Goal: Task Accomplishment & Management: Complete application form

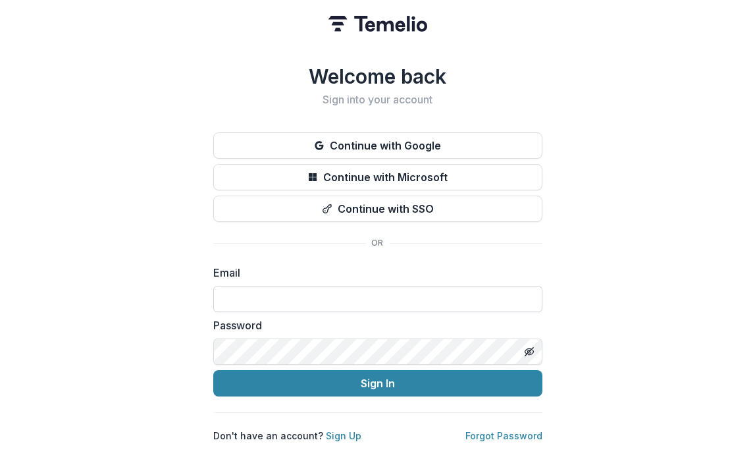
click at [307, 288] on input at bounding box center [377, 299] width 329 height 26
type input "**********"
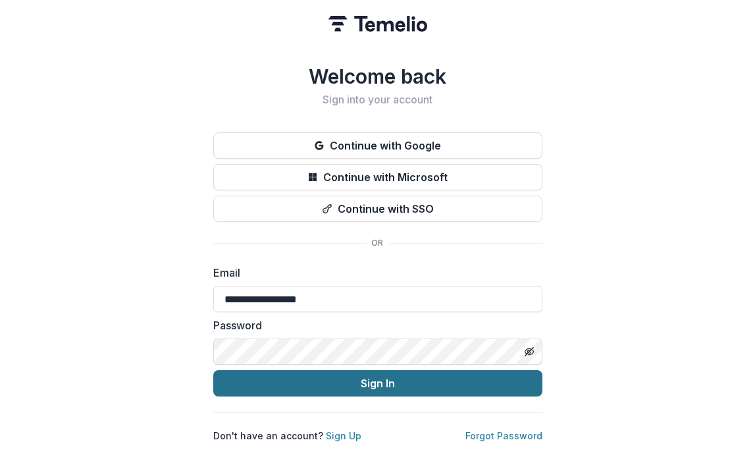
click at [303, 383] on button "Sign In" at bounding box center [377, 383] width 329 height 26
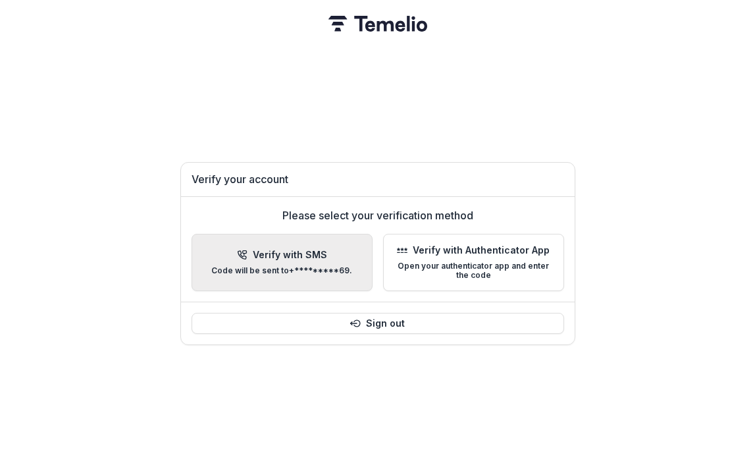
click at [324, 238] on button "Verify with SMS Code will be sent to +*********69 ." at bounding box center [282, 263] width 181 height 58
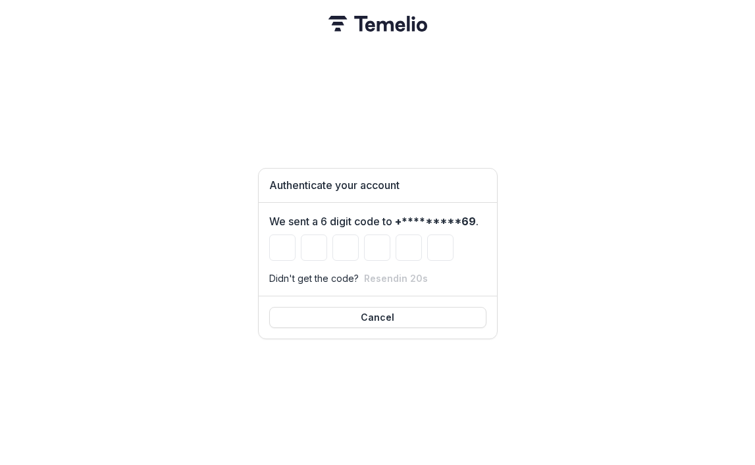
type input "*"
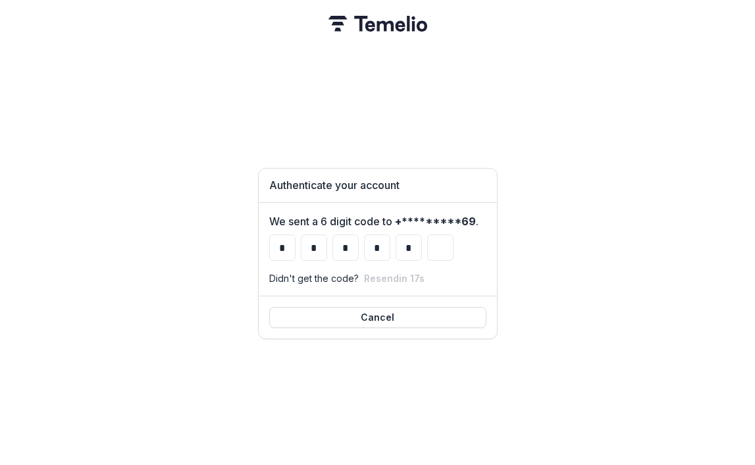
type input "*"
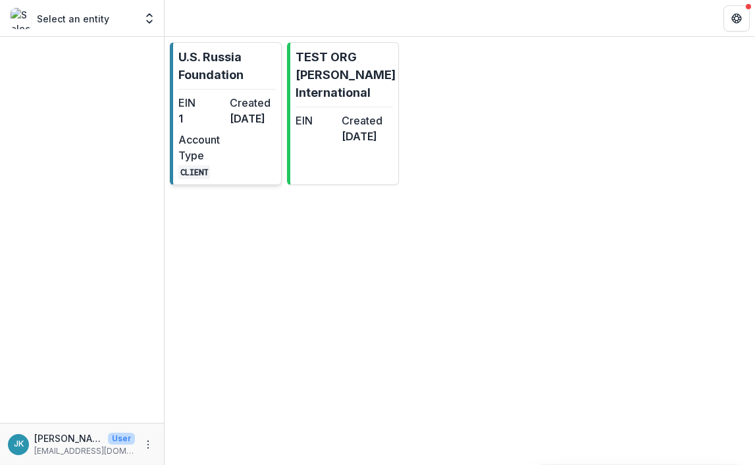
click at [205, 163] on dt "Account Type" at bounding box center [201, 148] width 46 height 32
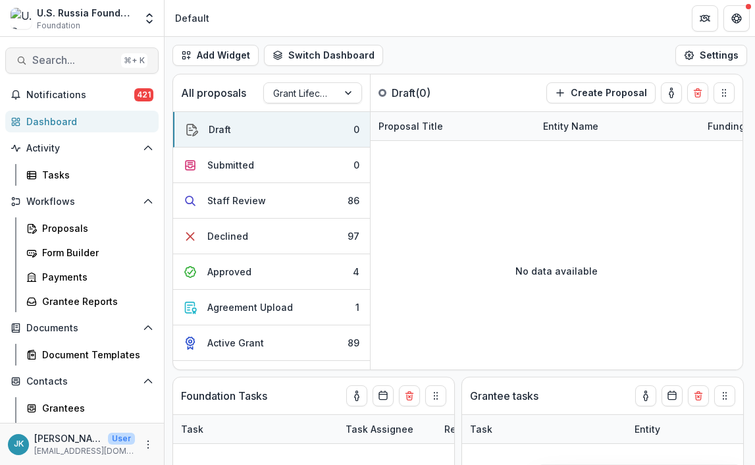
click at [78, 62] on span "Search..." at bounding box center [74, 60] width 84 height 13
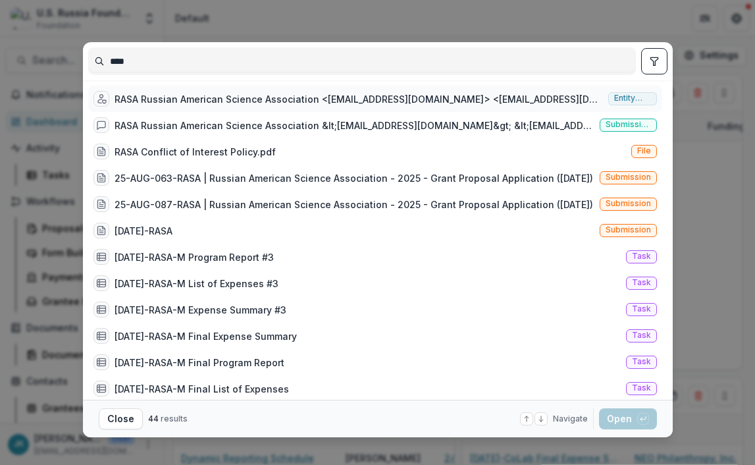
type input "****"
click at [131, 101] on div "RASA Russian American Science Association <inforasausa@gmail.com> <inforasausa@…" at bounding box center [359, 99] width 489 height 14
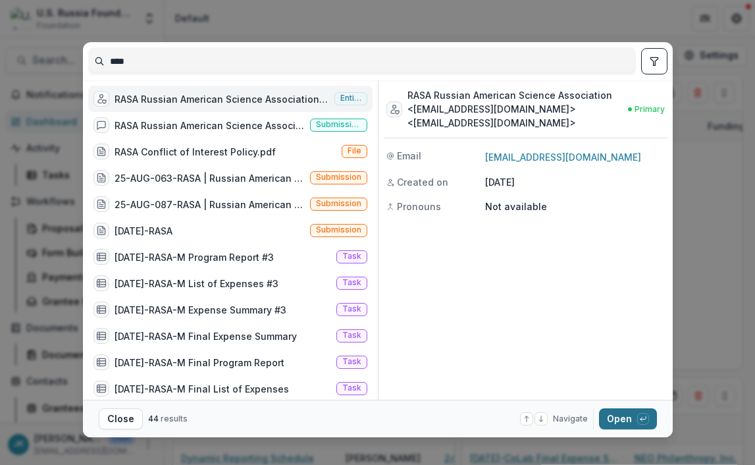
click at [608, 418] on button "Open with enter key" at bounding box center [628, 418] width 58 height 21
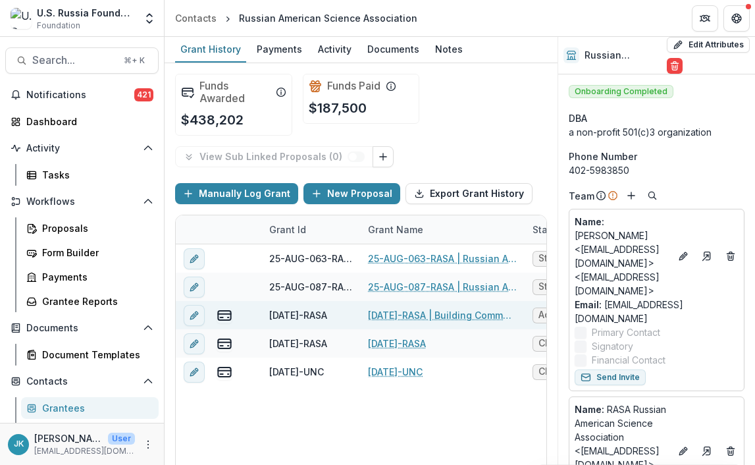
click at [400, 311] on link "[DATE]-RASA | Building Community through T-invariant: A Media Platform for [DEM…" at bounding box center [442, 315] width 149 height 14
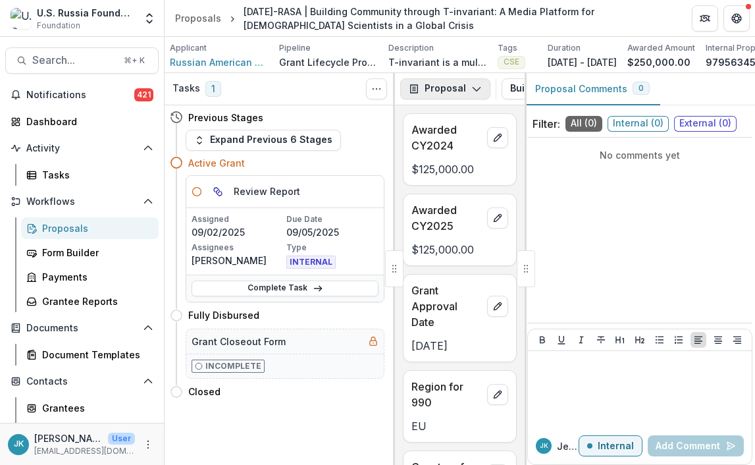
click at [438, 94] on button "Proposal" at bounding box center [445, 88] width 90 height 21
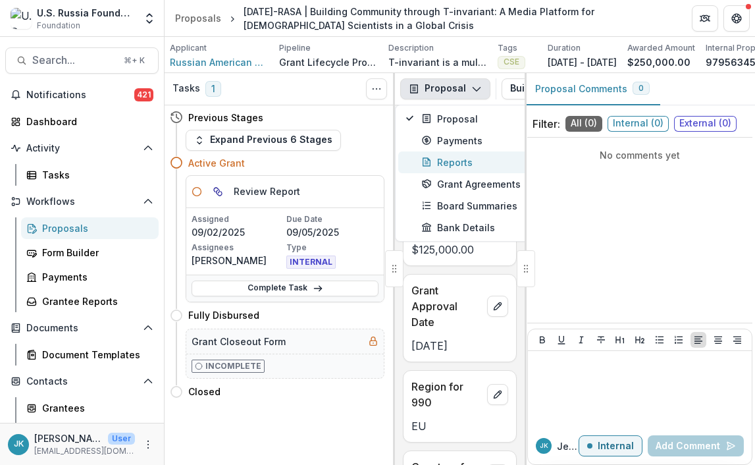
click at [456, 165] on div "Reports" at bounding box center [482, 162] width 121 height 14
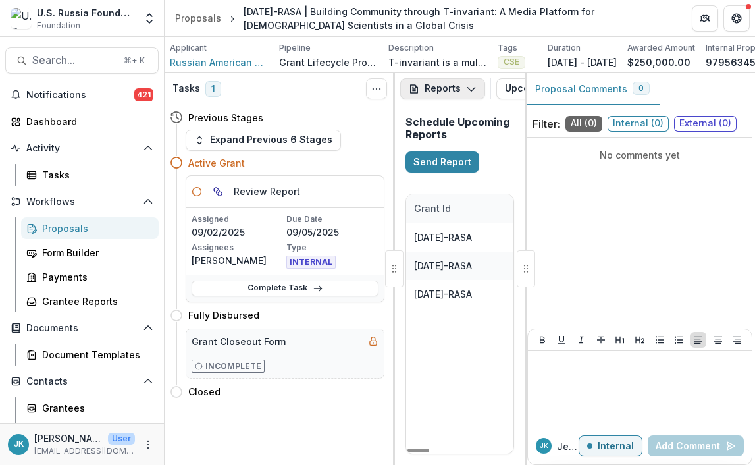
click at [466, 94] on icon "button" at bounding box center [471, 89] width 11 height 11
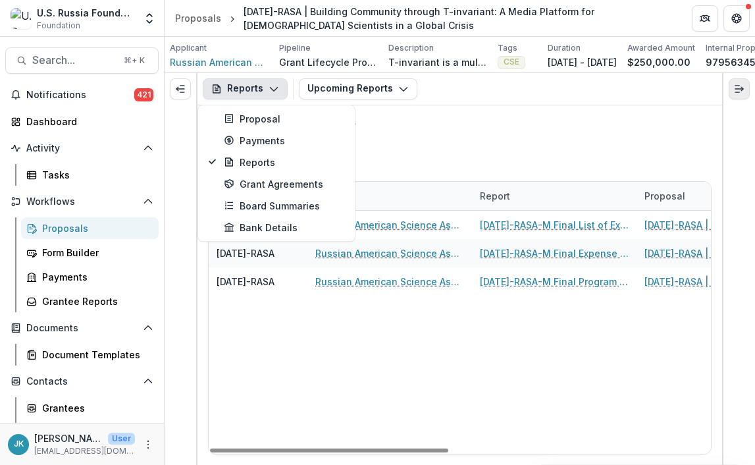
click at [735, 94] on icon "Expand right" at bounding box center [739, 89] width 11 height 11
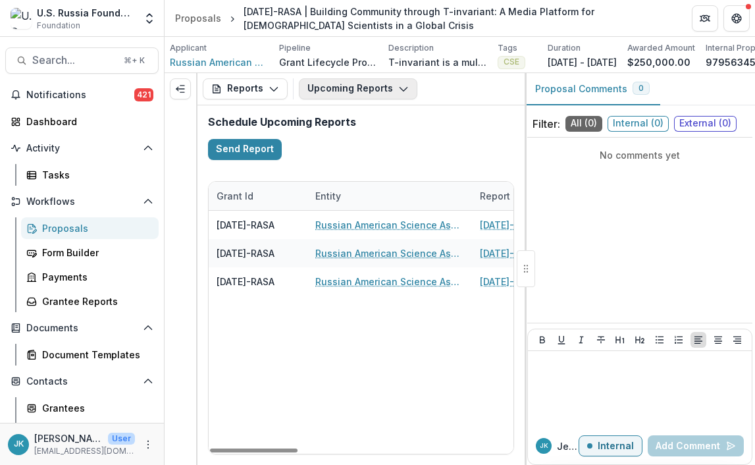
click at [318, 95] on button "Upcoming Reports" at bounding box center [358, 88] width 119 height 21
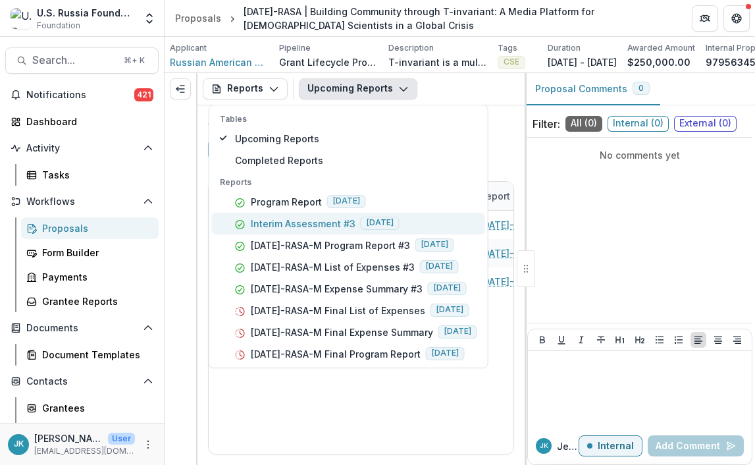
click at [310, 231] on p "Interim Assessment #3" at bounding box center [303, 224] width 105 height 14
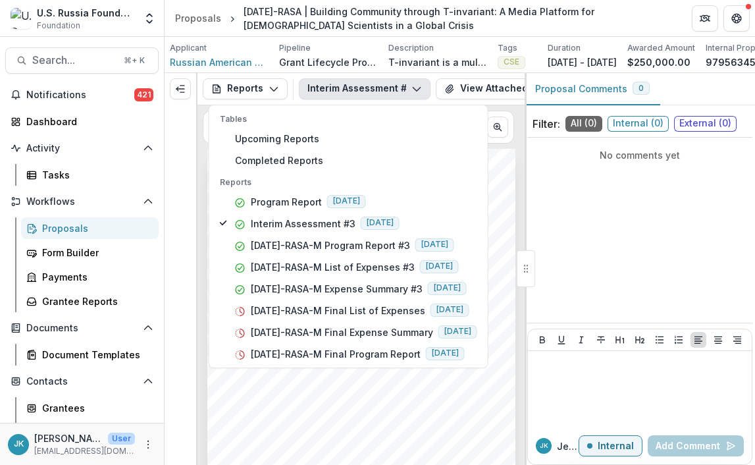
click at [318, 429] on div "Submission Responses INTERIM ASSESSMENT FORM Grant ID 23-DEC-34-RASA Assessment…" at bounding box center [361, 367] width 308 height 436
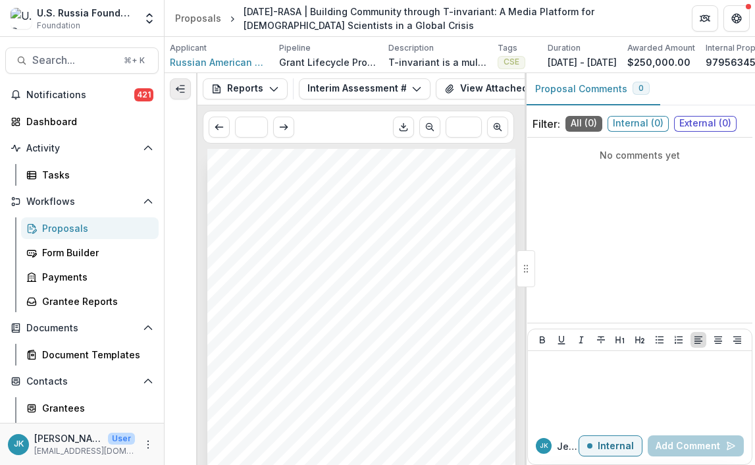
click at [185, 94] on icon "Expand left" at bounding box center [180, 89] width 11 height 11
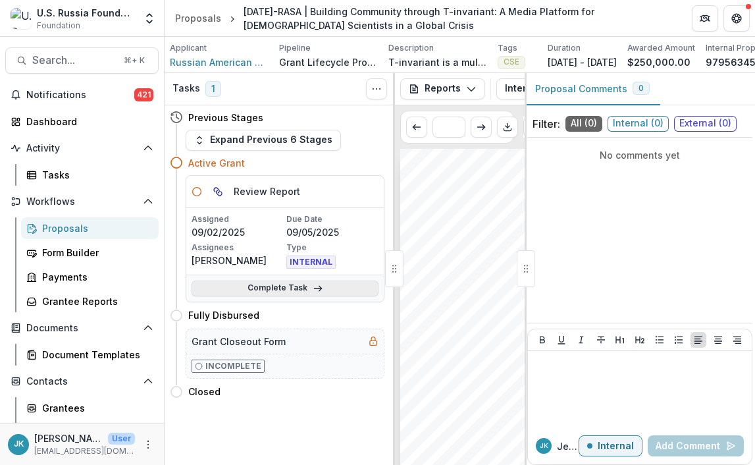
click at [241, 292] on link "Complete Task" at bounding box center [285, 289] width 187 height 16
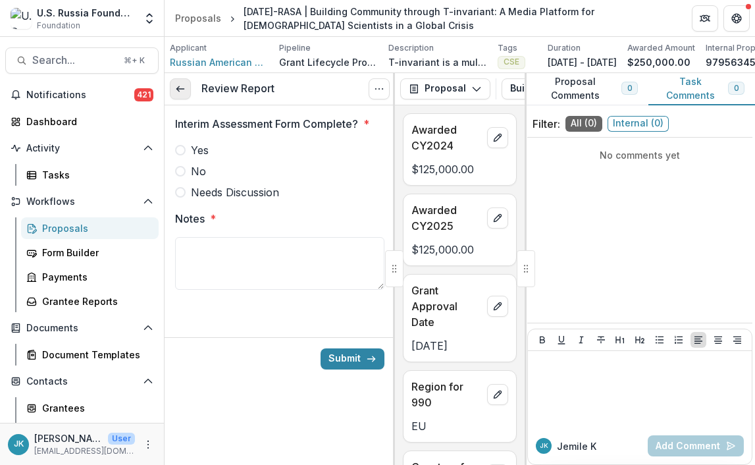
click at [183, 94] on icon at bounding box center [180, 89] width 11 height 11
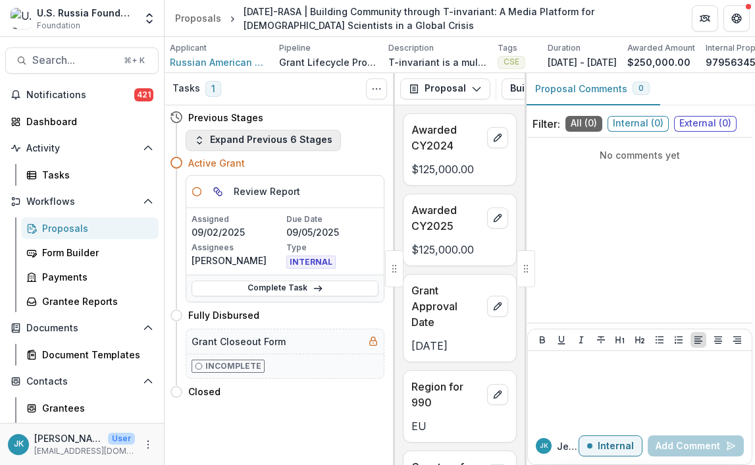
click at [204, 146] on icon "button" at bounding box center [199, 140] width 11 height 11
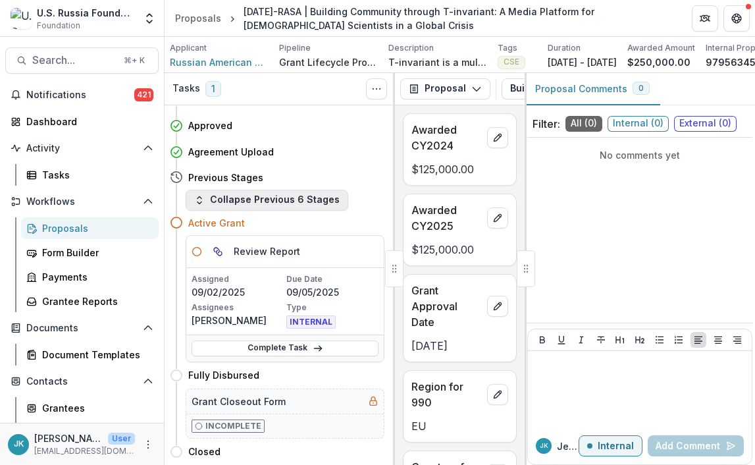
scroll to position [104, 0]
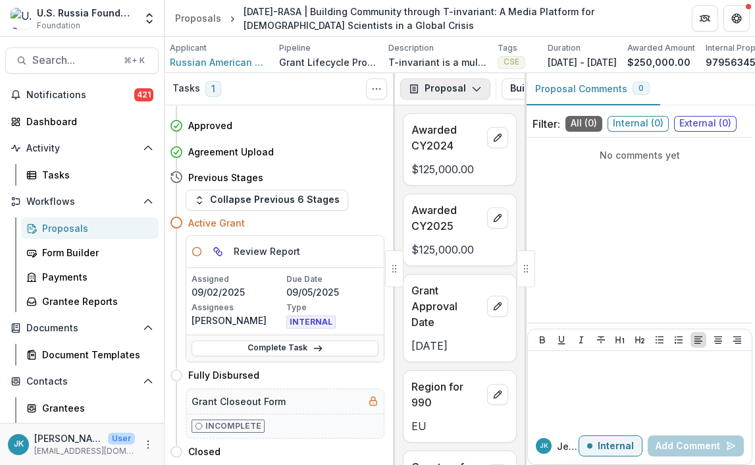
click at [451, 95] on button "Proposal" at bounding box center [445, 88] width 90 height 21
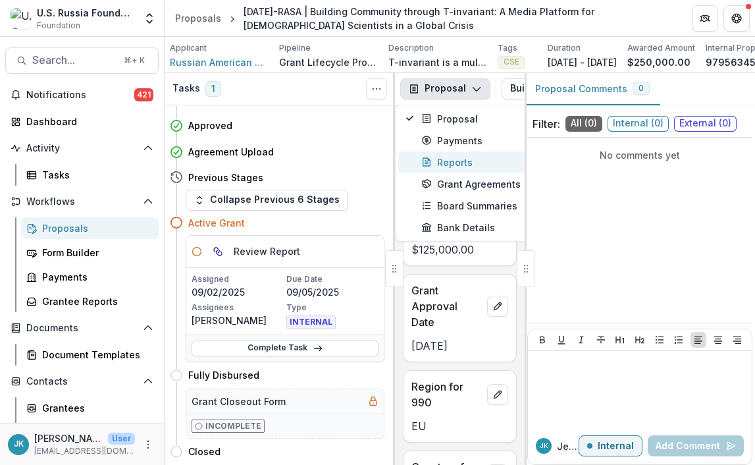
click at [450, 168] on div "Reports" at bounding box center [482, 162] width 121 height 14
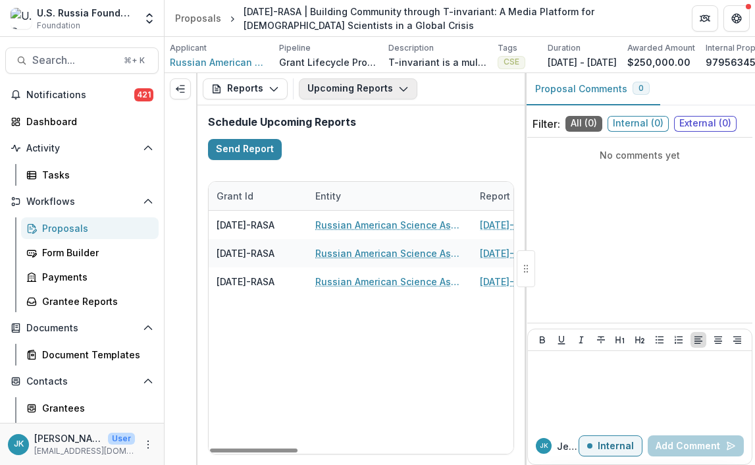
click at [341, 96] on button "Upcoming Reports" at bounding box center [358, 88] width 119 height 21
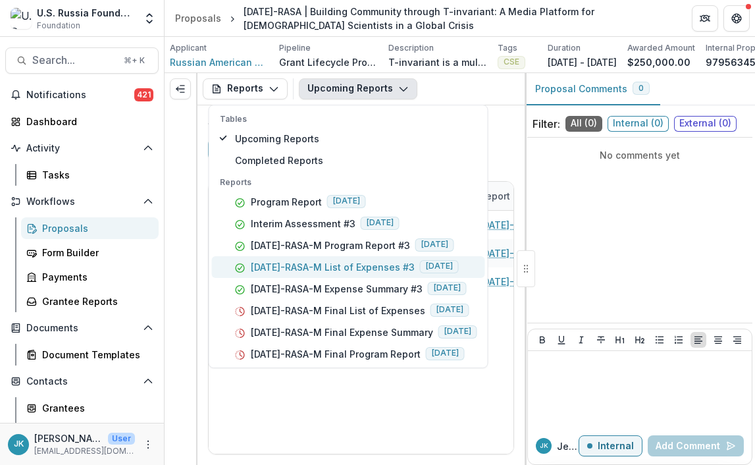
click at [288, 270] on p "23-DEC-34-RASA-M List of Expenses #3" at bounding box center [333, 267] width 164 height 14
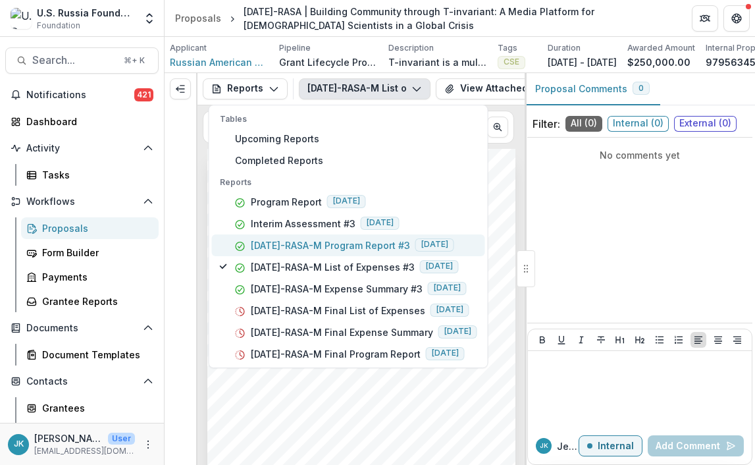
click at [287, 252] on p "23-DEC-34-RASA-M Program Report #3" at bounding box center [330, 245] width 159 height 14
click at [277, 408] on div "1. 2. 3. Submission Responses Program Report Grant ID 23-DEC-34-RASA Grantee na…" at bounding box center [361, 367] width 308 height 436
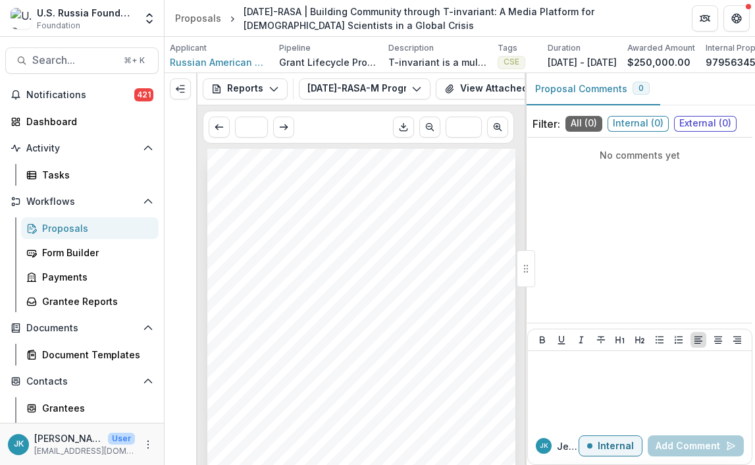
click at [325, 105] on div "Reports Proposal Payments Reports Grant Agreements Board Summaries Bank Details…" at bounding box center [361, 89] width 327 height 32
click at [325, 97] on button "23-DEC-34-RASA-M Program Report #3" at bounding box center [365, 88] width 132 height 21
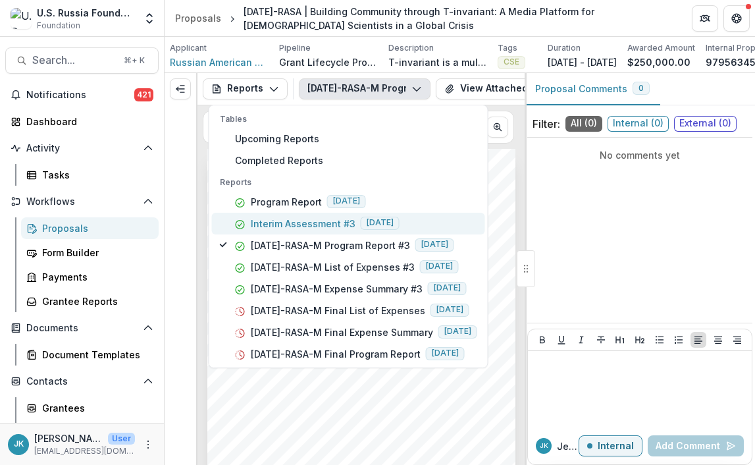
click at [318, 234] on button "Interim Assessment #3 2025-09-19" at bounding box center [348, 224] width 273 height 22
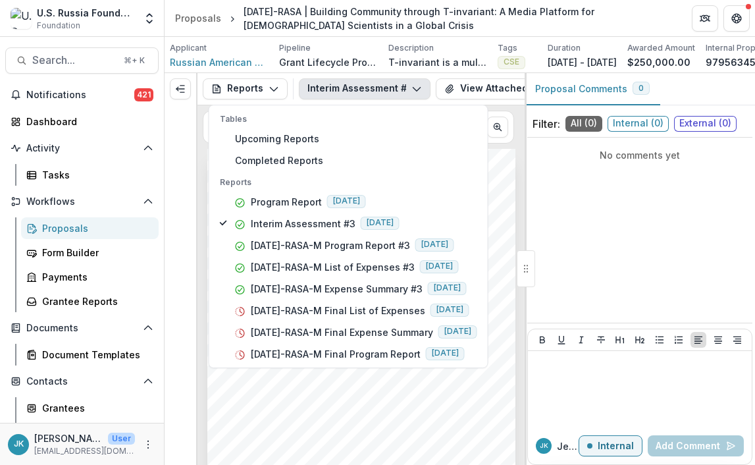
click at [354, 396] on div "Submission Responses INTERIM ASSESSMENT FORM Grant ID 23-DEC-34-RASA Assessment…" at bounding box center [361, 367] width 308 height 436
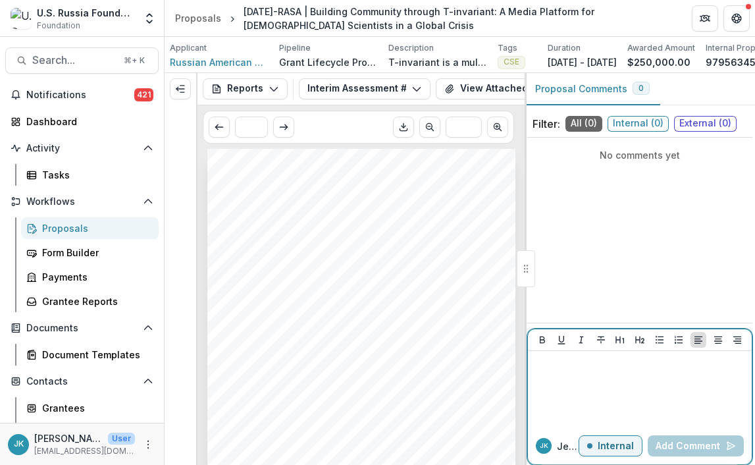
click at [580, 394] on div at bounding box center [639, 389] width 213 height 66
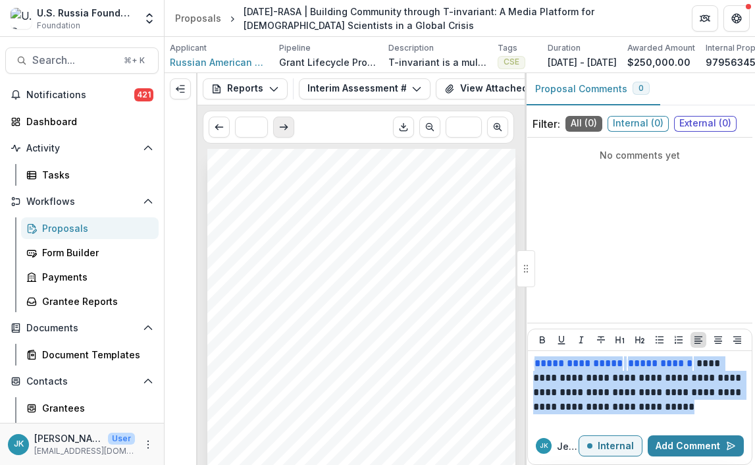
click at [285, 132] on icon "Scroll to next page" at bounding box center [284, 127] width 11 height 11
type input "*"
click at [285, 132] on icon "Scroll to next page" at bounding box center [284, 127] width 11 height 11
click at [352, 97] on button "Interim Assessment #3" at bounding box center [365, 88] width 132 height 21
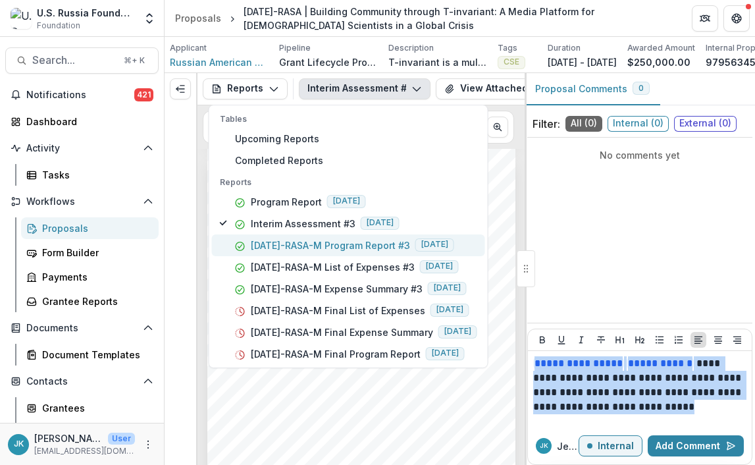
click at [307, 250] on p "23-DEC-34-RASA-M Program Report #3" at bounding box center [330, 245] width 159 height 14
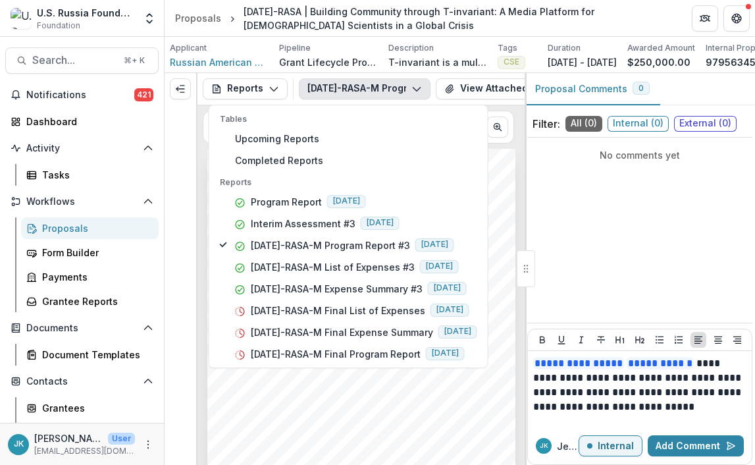
click at [327, 426] on div "1. 2. 3. Submission Responses Program Report Grant ID 23-DEC-34-RASA Grantee na…" at bounding box center [361, 367] width 308 height 436
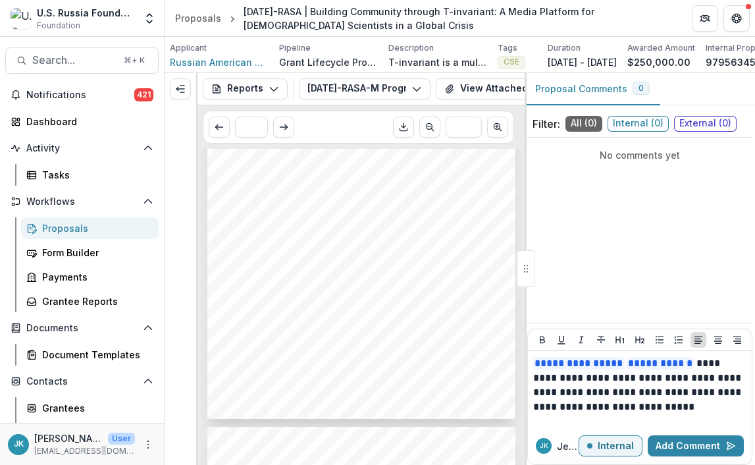
scroll to position [4128, 0]
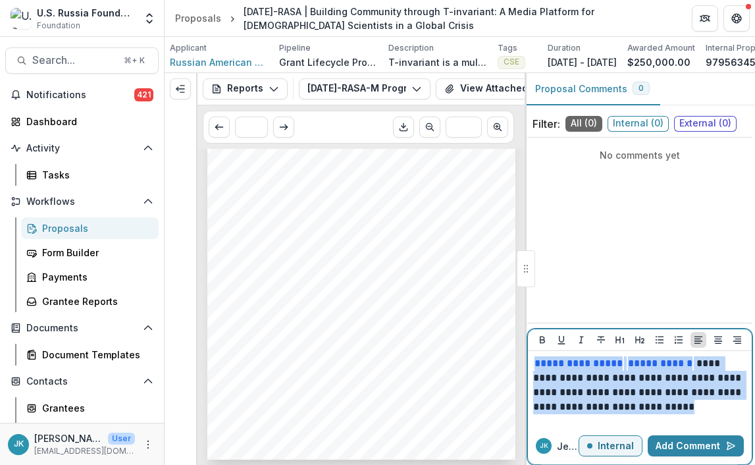
click at [671, 396] on p "**********" at bounding box center [639, 385] width 213 height 58
click at [679, 447] on button "Add Comment" at bounding box center [696, 445] width 96 height 21
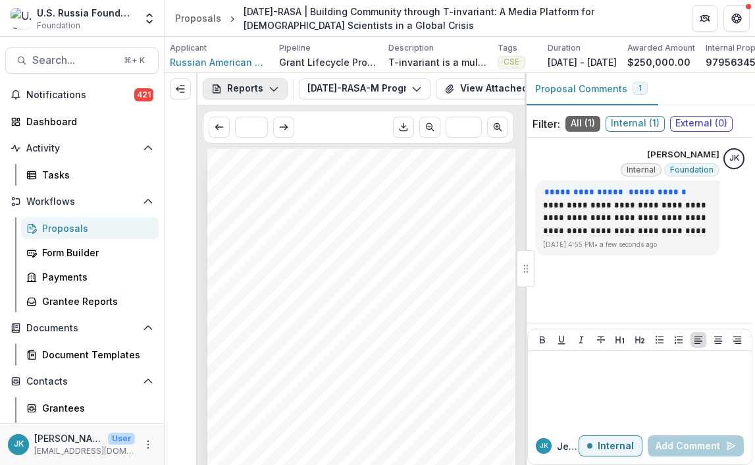
click at [254, 97] on button "Reports" at bounding box center [245, 88] width 85 height 21
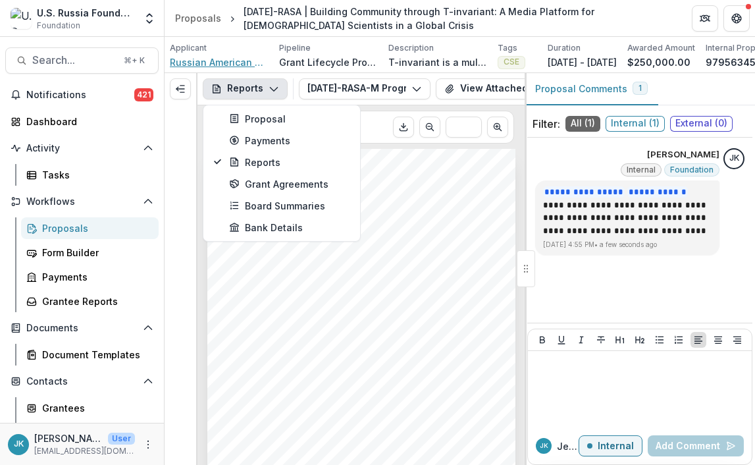
click at [228, 68] on span "Russian American Science Association" at bounding box center [219, 62] width 99 height 14
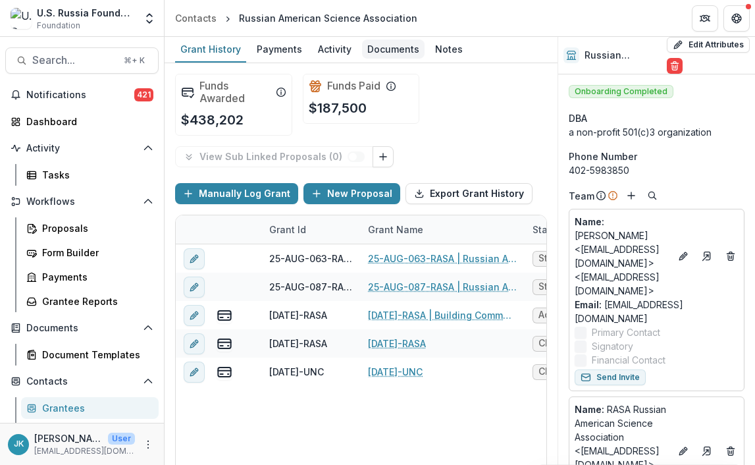
click at [381, 46] on div "Documents" at bounding box center [393, 49] width 63 height 19
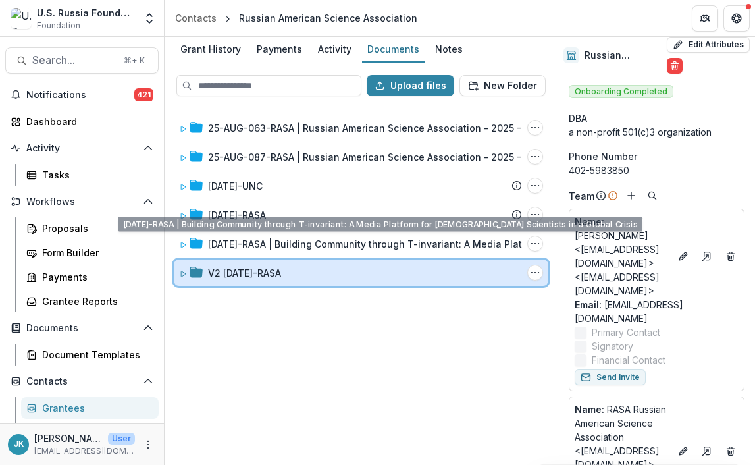
click at [271, 265] on div "V2 23-DEC-34-RASA Folder Options Rename Add Subfolder Delete" at bounding box center [361, 272] width 375 height 26
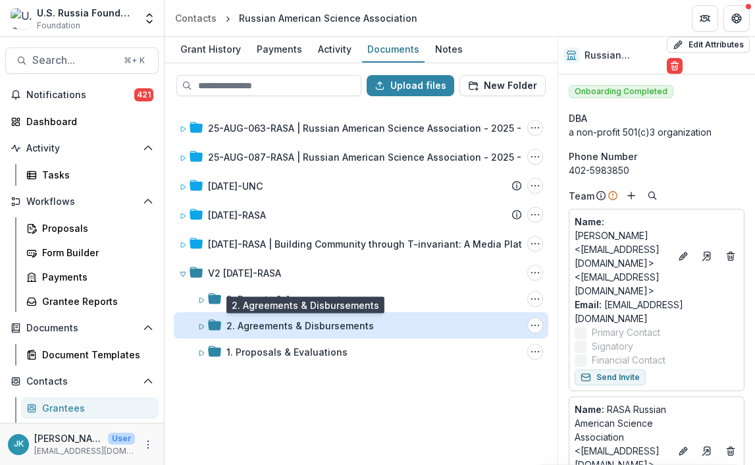
click at [261, 322] on div "2. Agreements & Disbursements" at bounding box center [301, 326] width 148 height 14
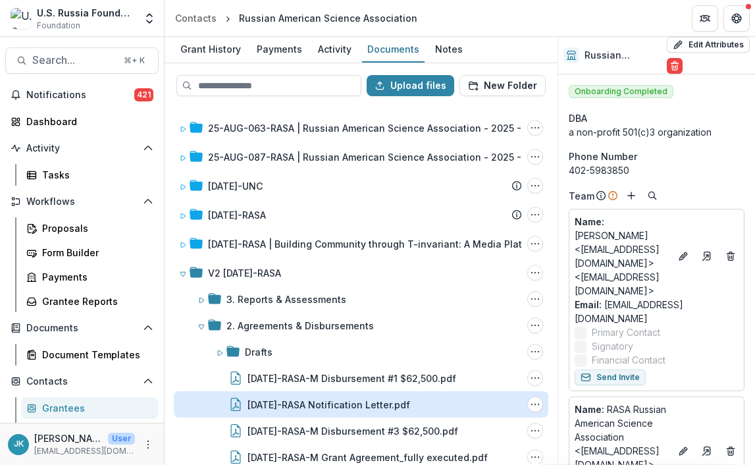
scroll to position [67, 0]
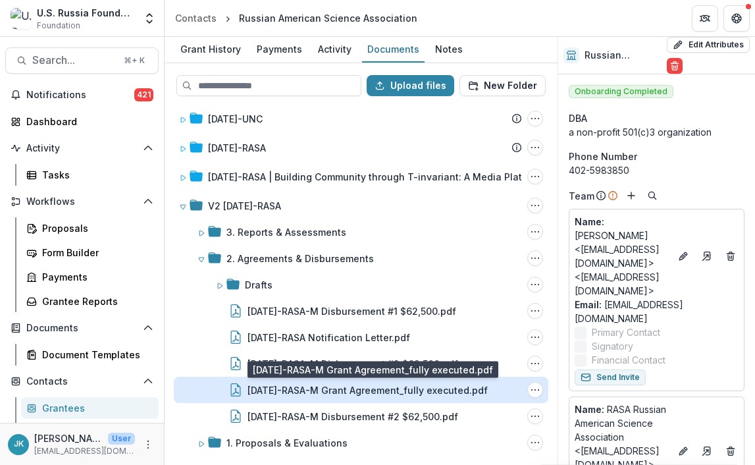
click at [288, 389] on div "23-DEC-34-RASA-M Grant Agreement_fully executed.pdf" at bounding box center [368, 390] width 240 height 14
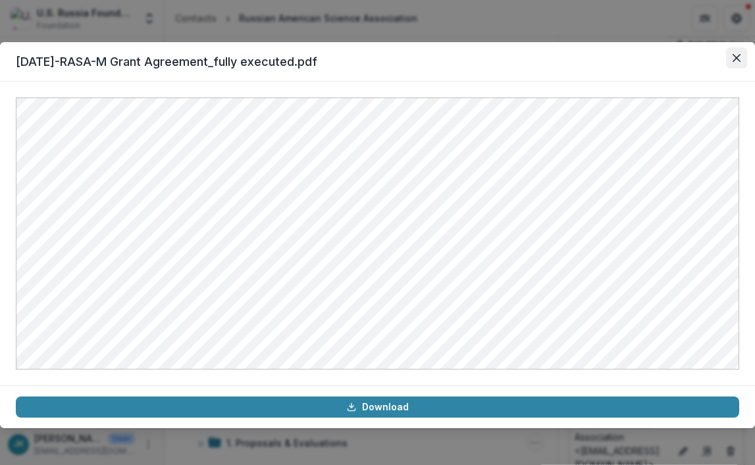
click at [735, 57] on icon "Close" at bounding box center [737, 58] width 8 height 8
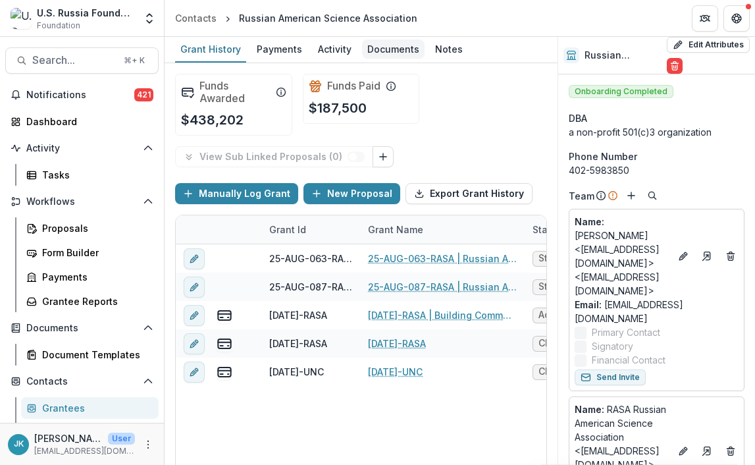
click at [387, 51] on div "Documents" at bounding box center [393, 49] width 63 height 19
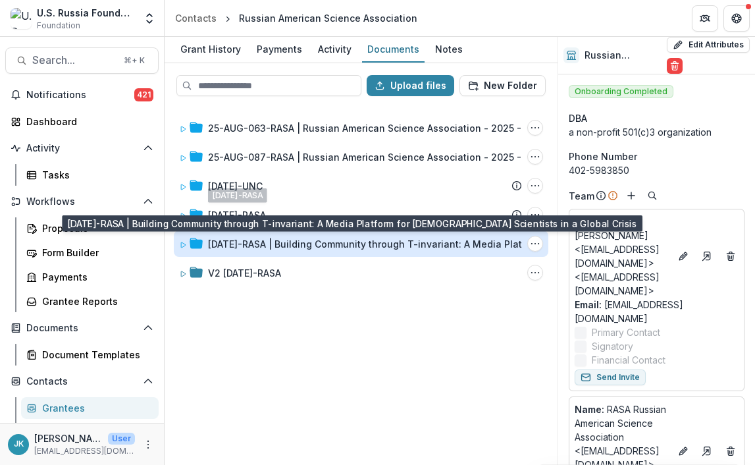
click at [278, 241] on div "[DATE]-RASA | Building Community through T-invariant: A Media Platform for [DEM…" at bounding box center [425, 244] width 435 height 14
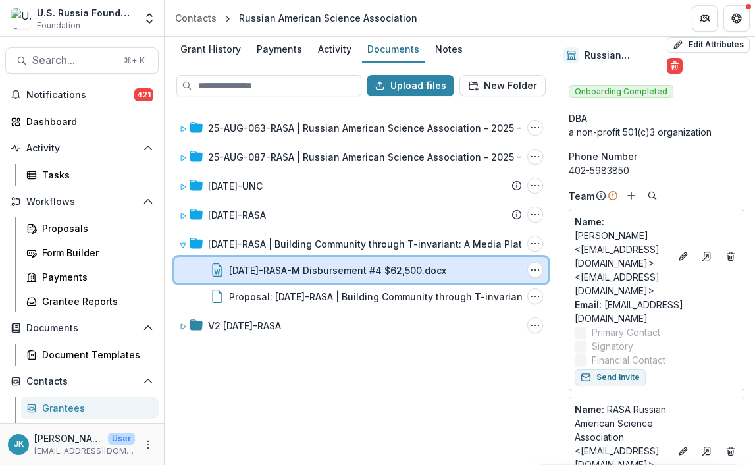
click at [273, 279] on div "23-DEC-34-RASA-M Disbursement #4 $62,500.docx File Options Download Rename Dele…" at bounding box center [361, 270] width 375 height 26
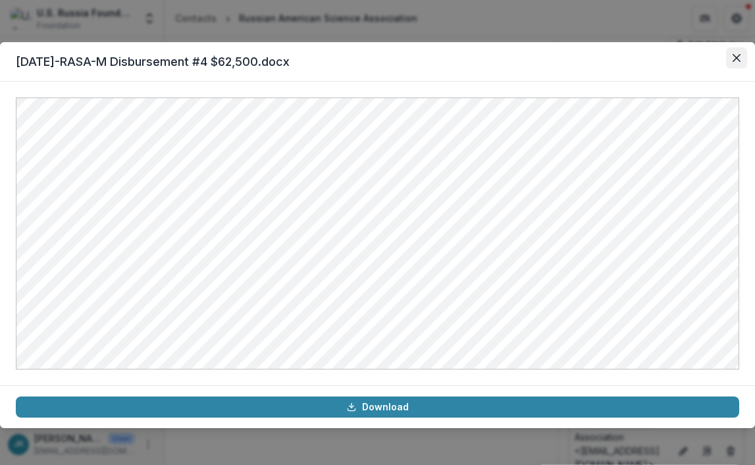
click at [739, 59] on icon "Close" at bounding box center [737, 58] width 8 height 8
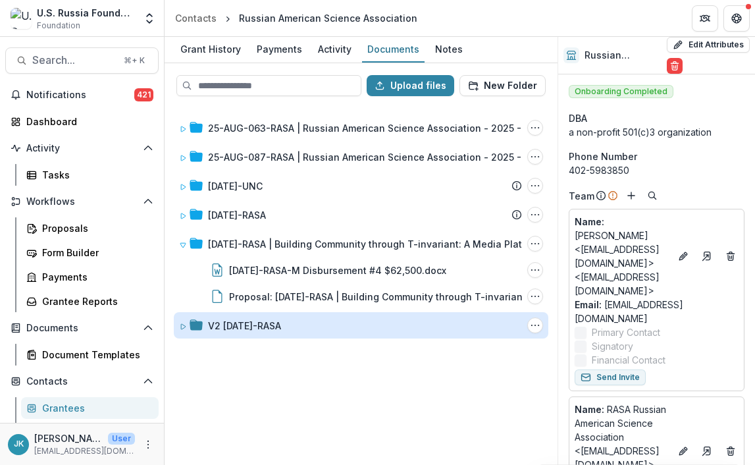
click at [281, 330] on div "V2 23-DEC-34-RASA" at bounding box center [244, 326] width 73 height 14
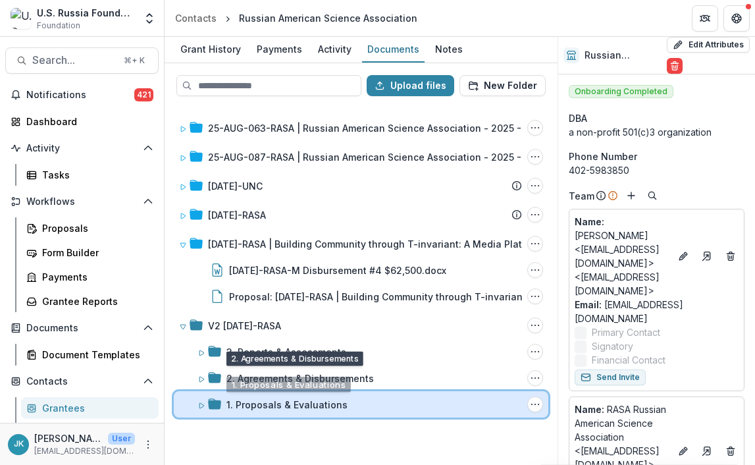
click at [279, 412] on div "1. Proposals & Evaluations Folder Options Rename Add Subfolder Delete" at bounding box center [361, 404] width 375 height 26
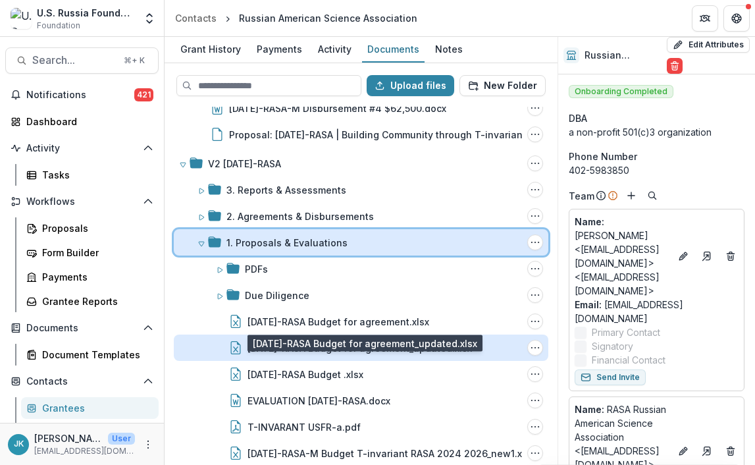
scroll to position [173, 0]
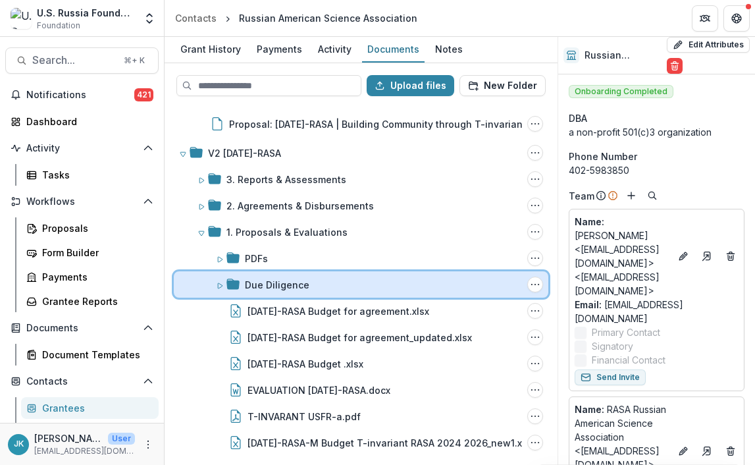
click at [232, 278] on icon at bounding box center [233, 284] width 13 height 13
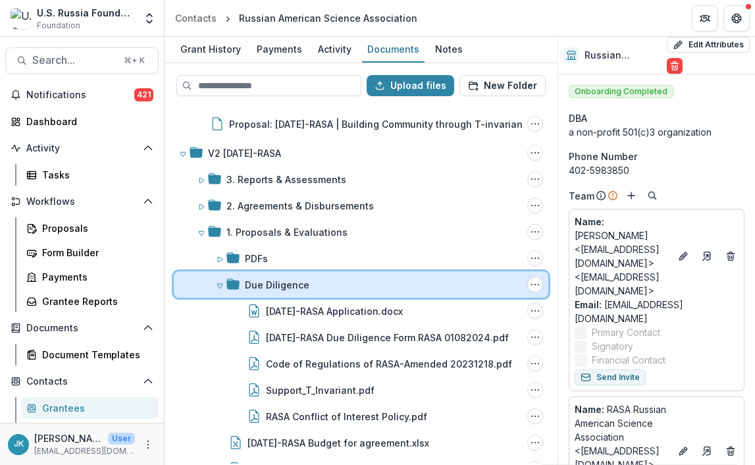
click at [217, 279] on span at bounding box center [220, 285] width 8 height 14
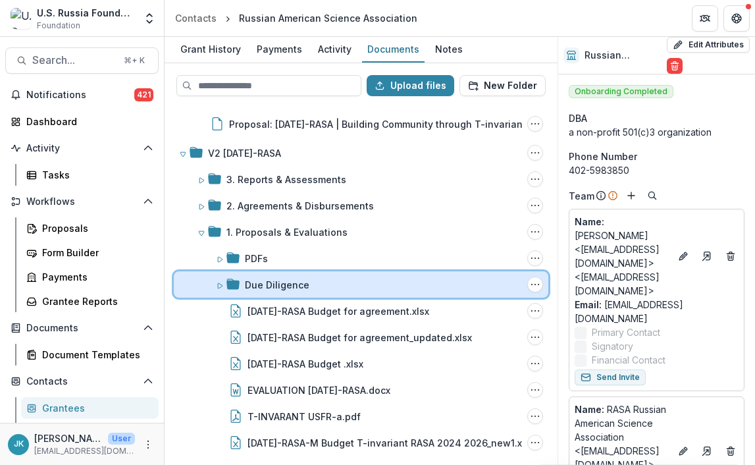
click at [219, 283] on icon at bounding box center [220, 285] width 5 height 5
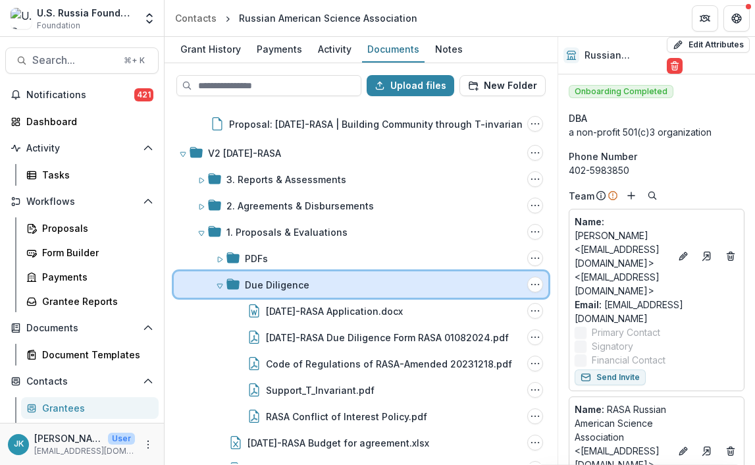
click at [219, 284] on icon at bounding box center [219, 286] width 5 height 5
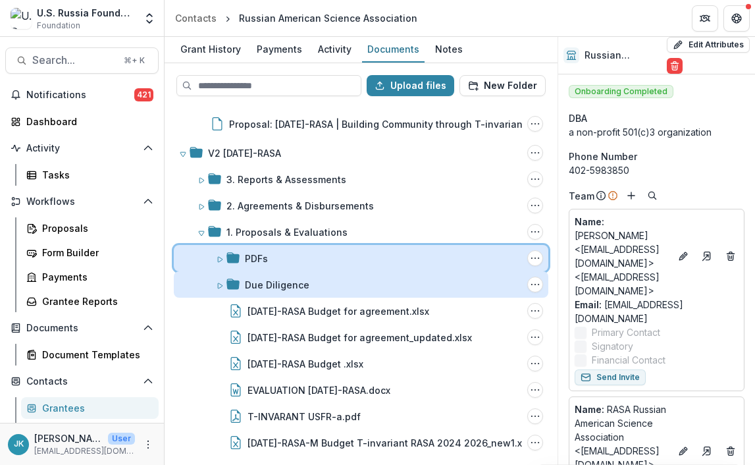
click at [219, 257] on icon at bounding box center [220, 259] width 5 height 5
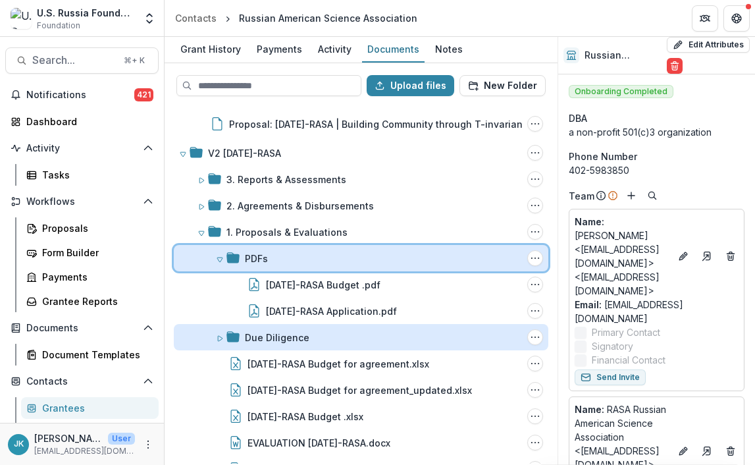
click at [219, 256] on icon at bounding box center [220, 260] width 8 height 8
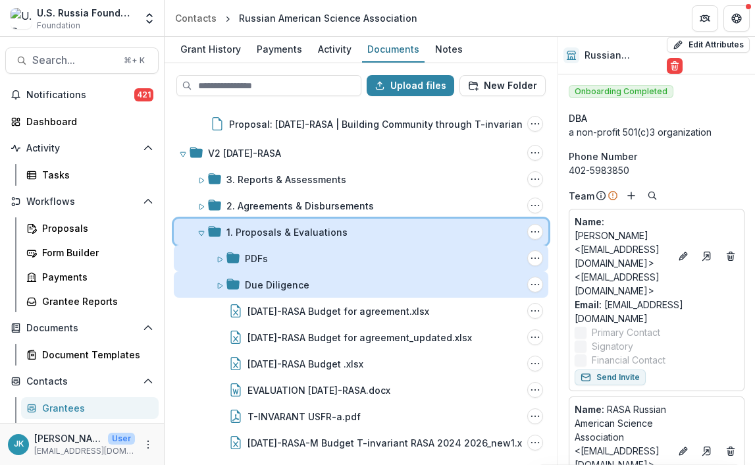
click at [200, 223] on div "1. Proposals & Evaluations Folder Options Rename Add Subfolder Delete" at bounding box center [361, 232] width 375 height 26
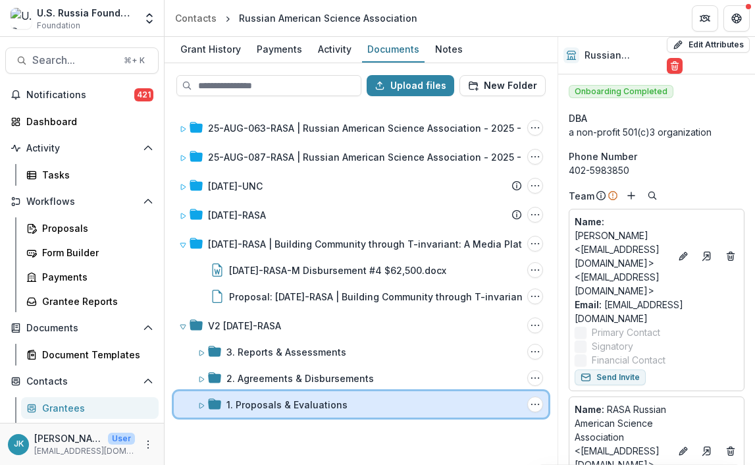
scroll to position [0, 0]
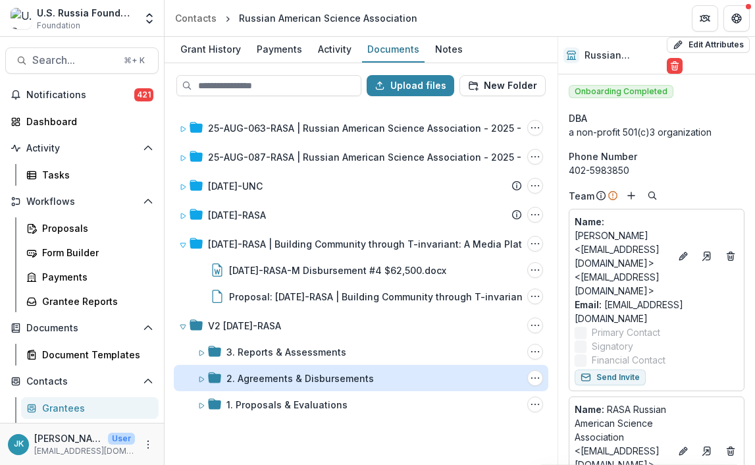
click at [238, 373] on div "2. Agreements & Disbursements" at bounding box center [301, 378] width 148 height 14
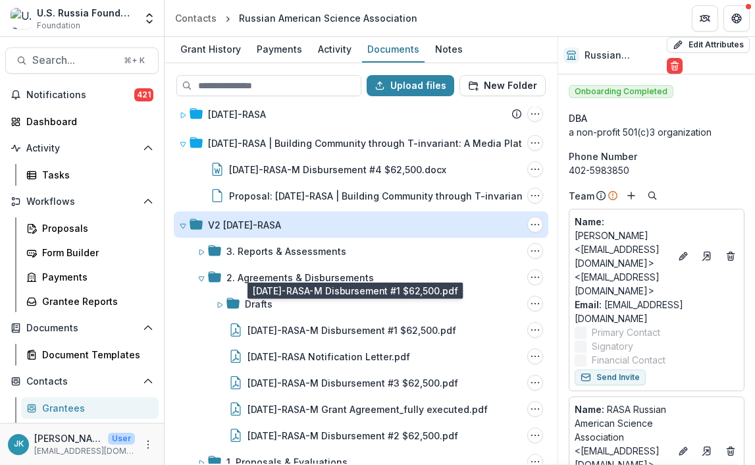
scroll to position [120, 0]
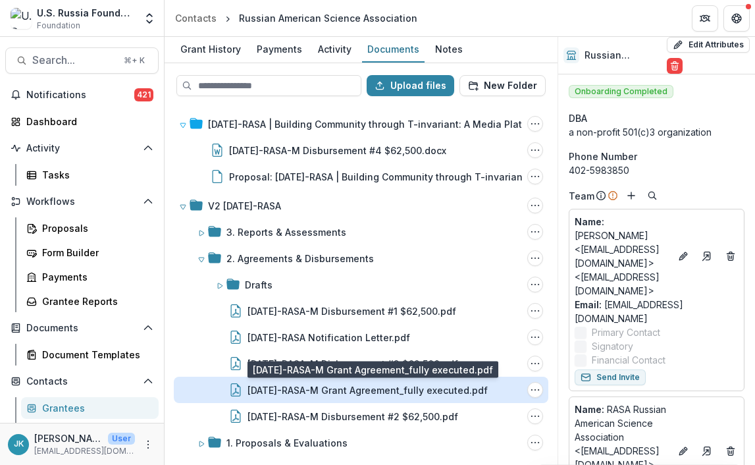
click at [290, 386] on div "23-DEC-34-RASA-M Grant Agreement_fully executed.pdf" at bounding box center [368, 390] width 240 height 14
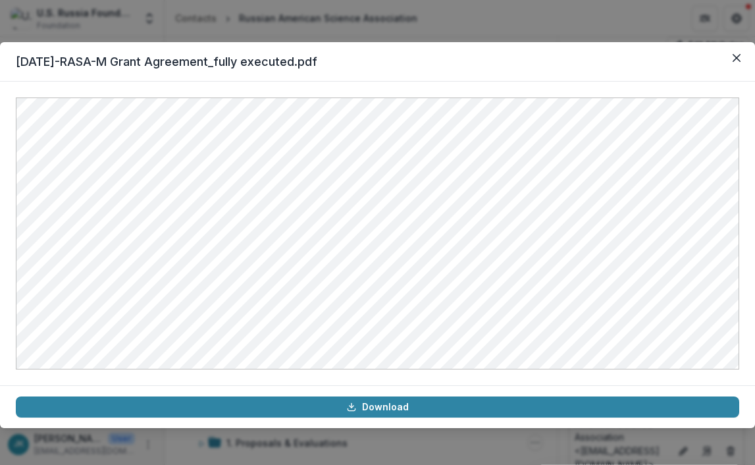
click at [470, 22] on div "23-DEC-34-RASA-M Grant Agreement_fully executed.pdf Download" at bounding box center [377, 232] width 755 height 465
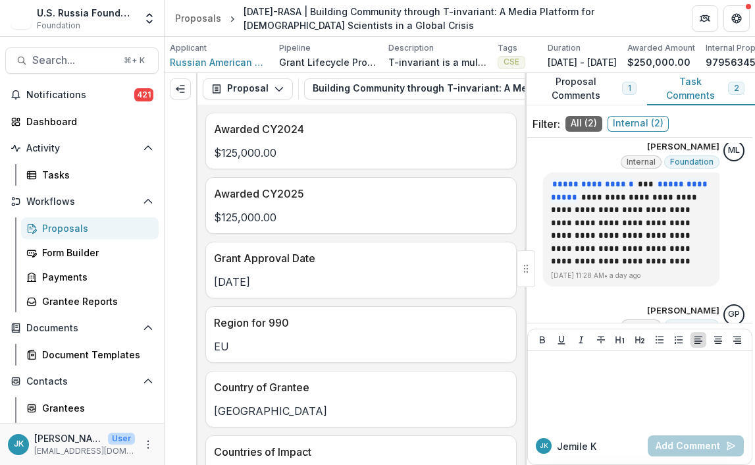
scroll to position [103, 0]
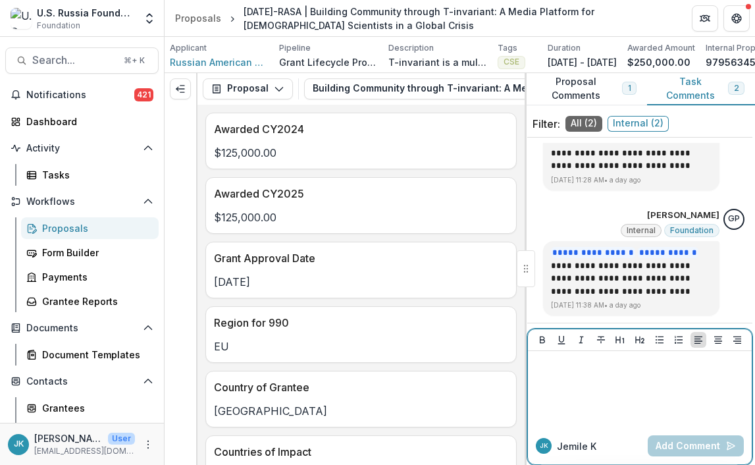
click at [602, 389] on div at bounding box center [639, 389] width 213 height 66
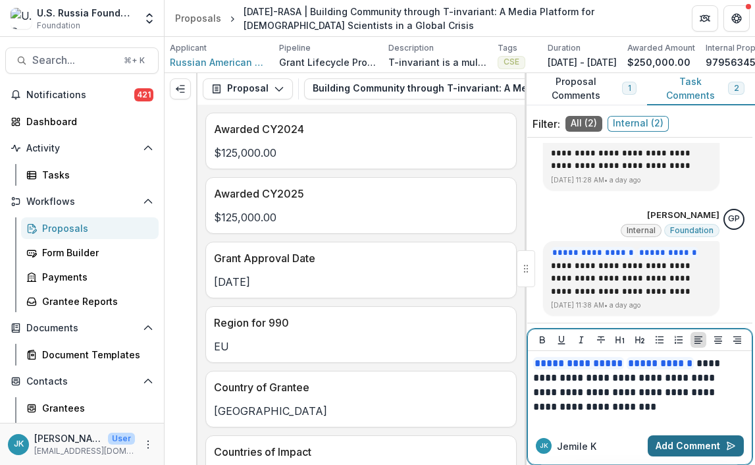
click at [690, 449] on button "Add Comment" at bounding box center [696, 445] width 96 height 21
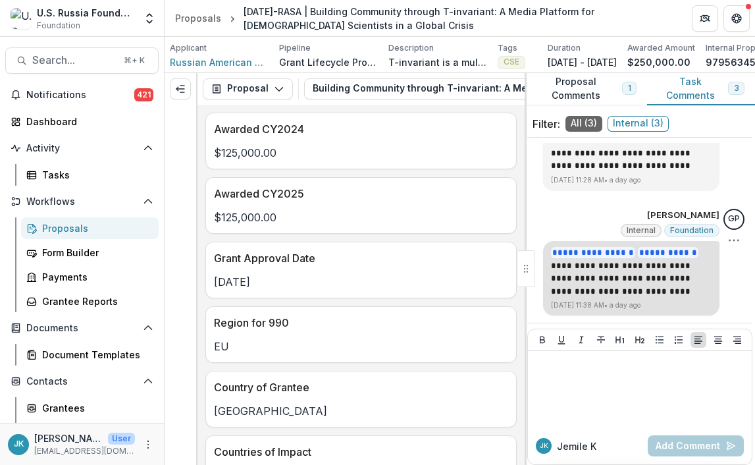
scroll to position [229, 0]
